Goal: Information Seeking & Learning: Learn about a topic

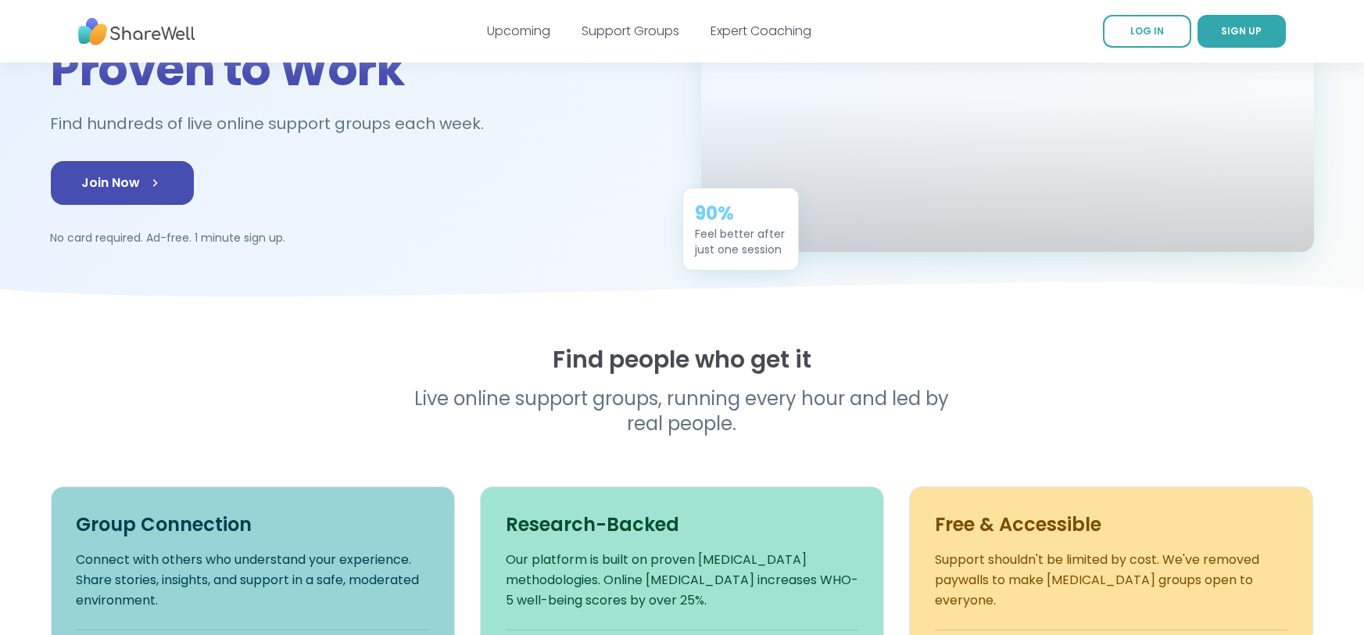
scroll to position [179, 0]
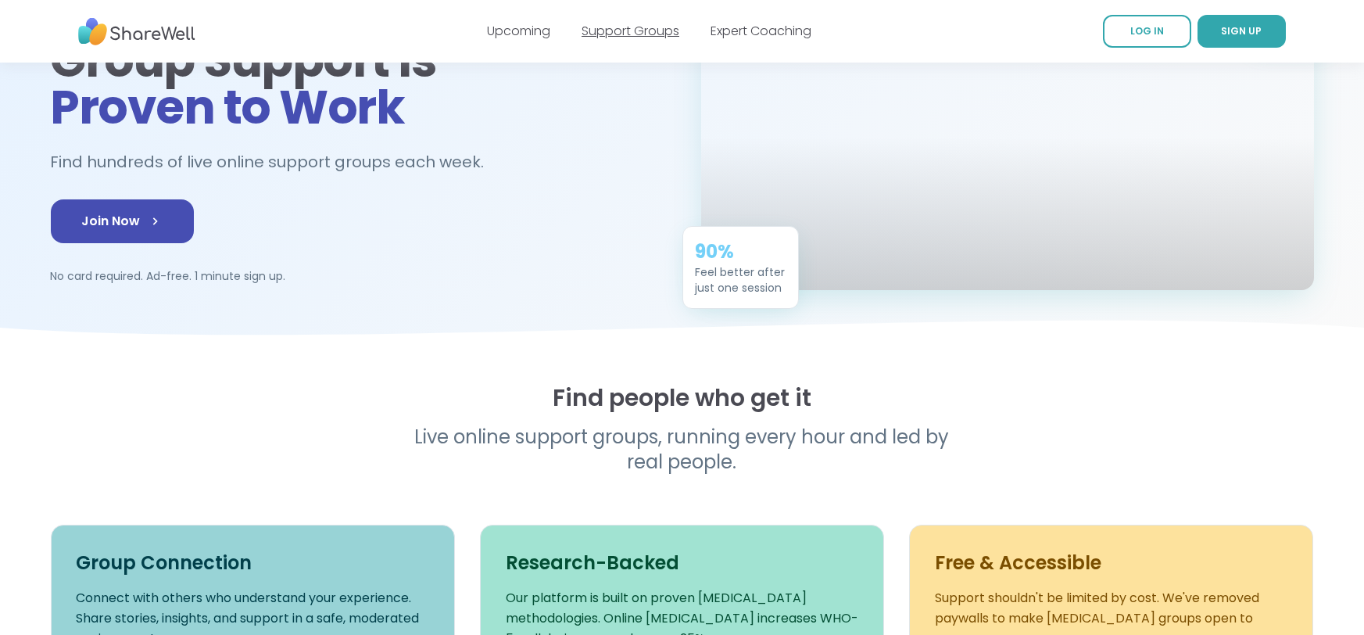
click at [618, 33] on link "Support Groups" at bounding box center [631, 31] width 98 height 18
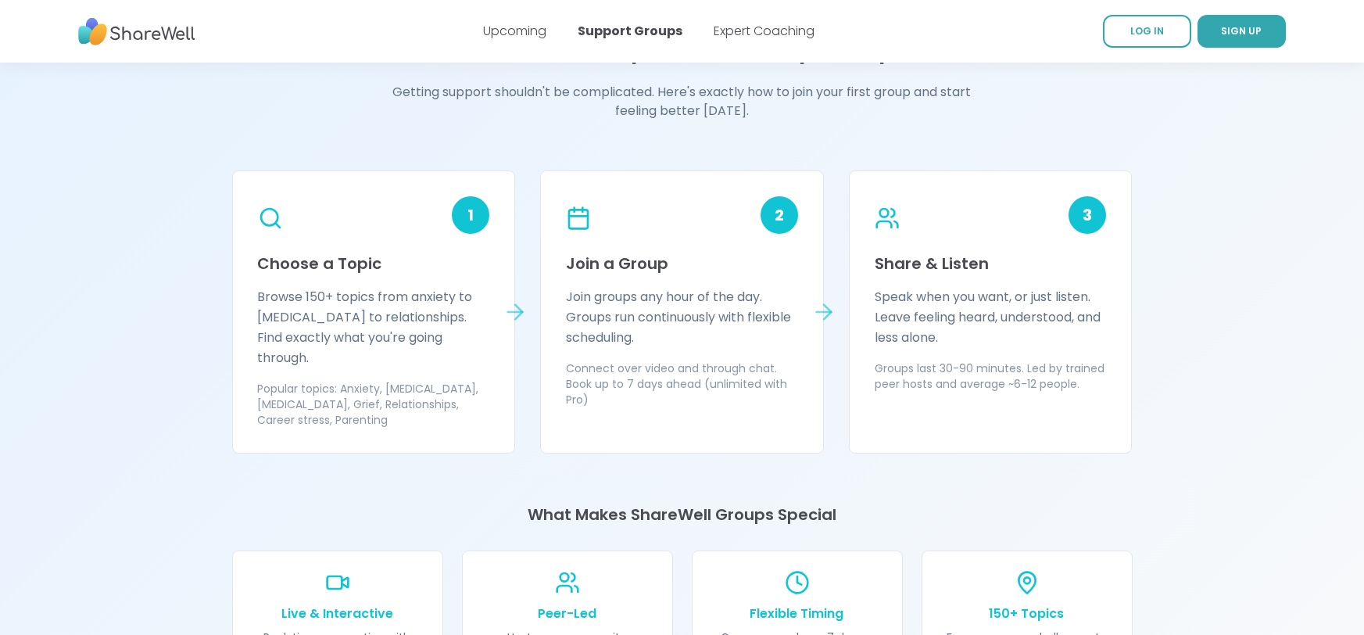
scroll to position [1312, 0]
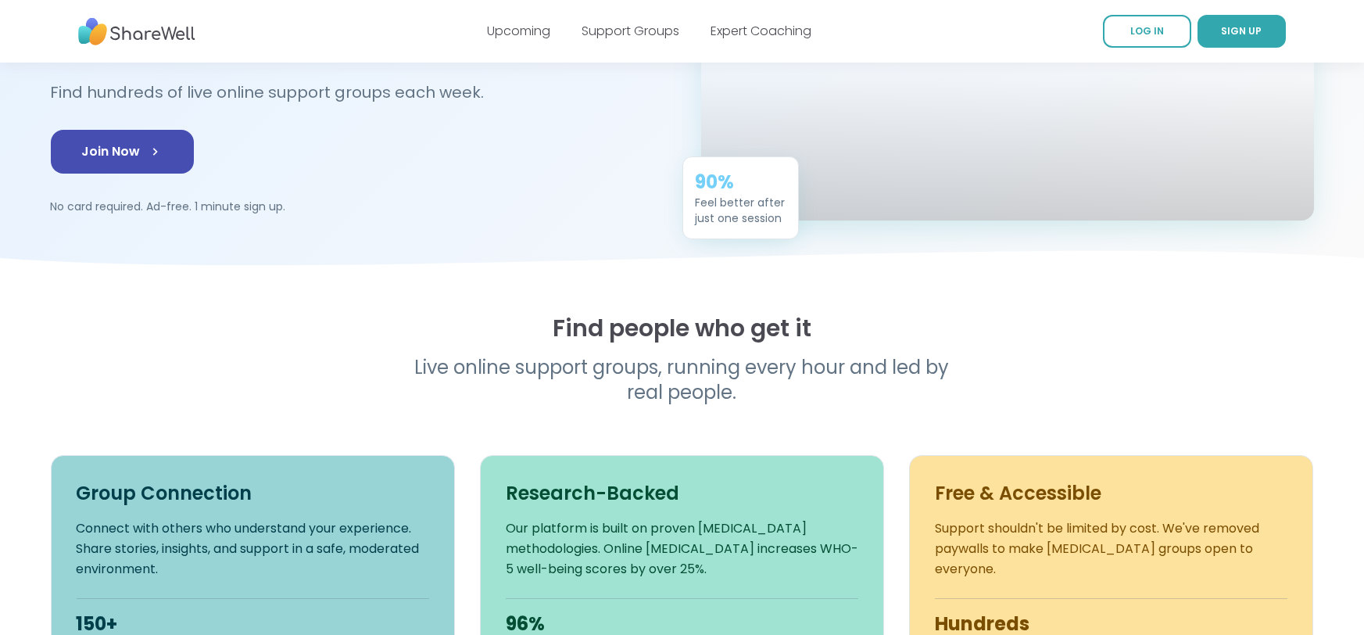
scroll to position [179, 0]
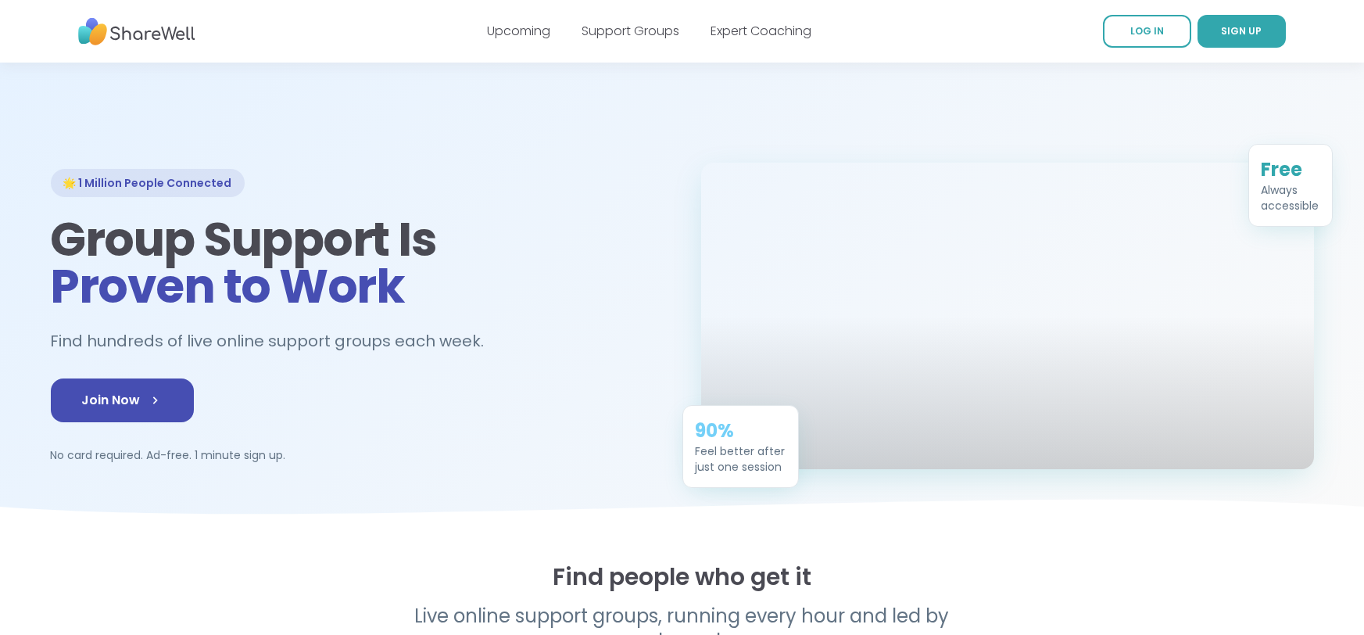
click at [109, 27] on img at bounding box center [136, 31] width 117 height 43
